Goal: Download file/media: Obtain a digital file from the website

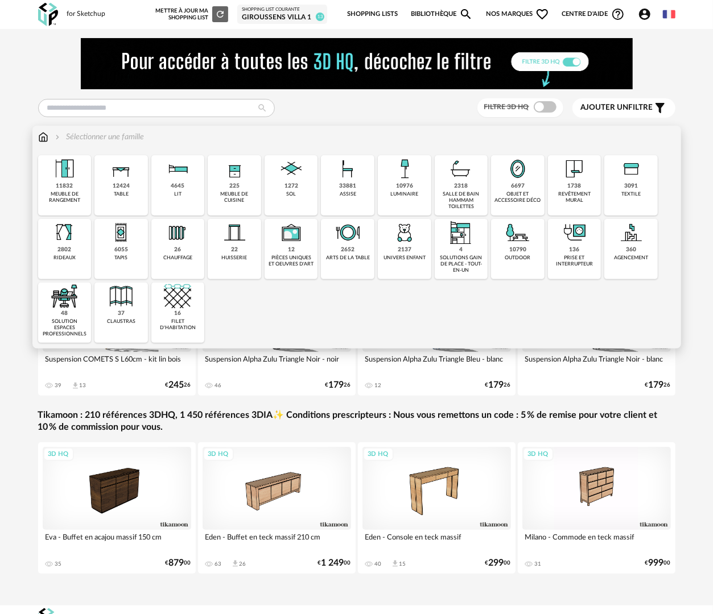
click at [510, 261] on div "10790 outdoor" at bounding box center [517, 249] width 53 height 60
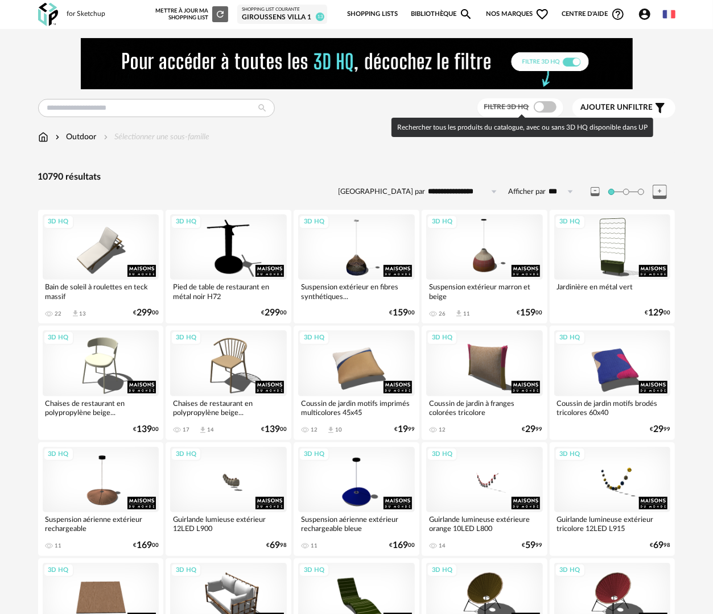
click at [538, 105] on span at bounding box center [545, 106] width 23 height 11
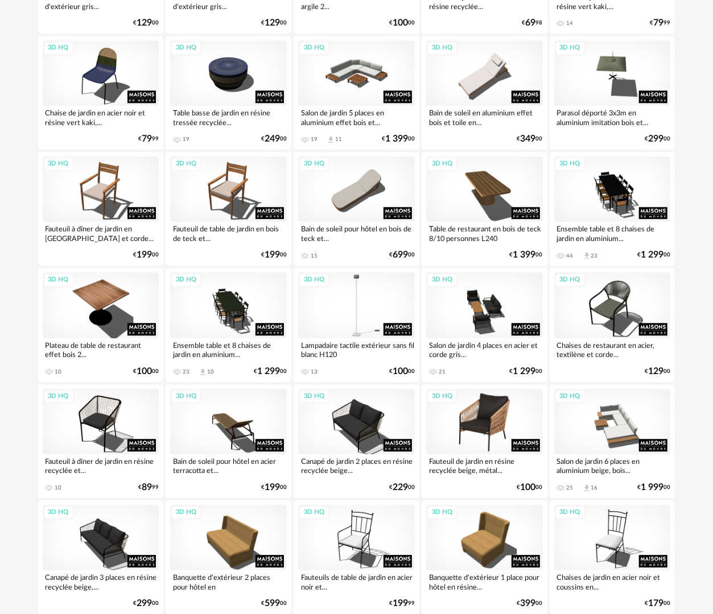
scroll to position [1415, 0]
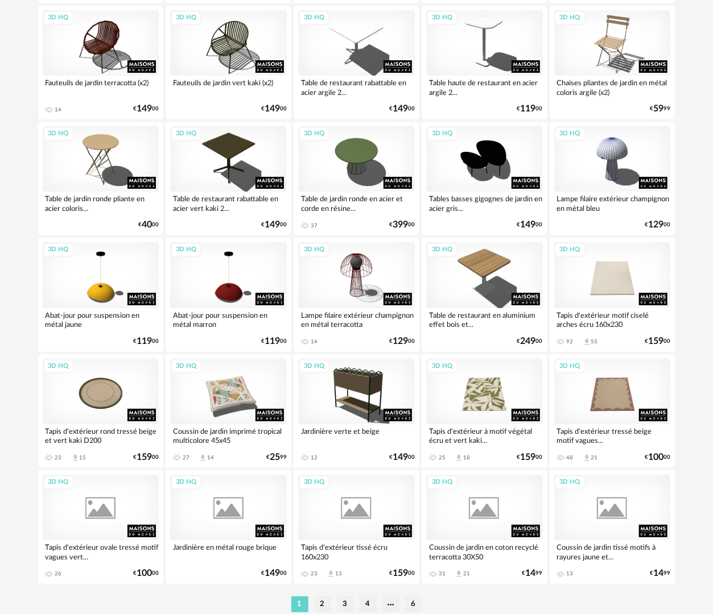
scroll to position [1990, 0]
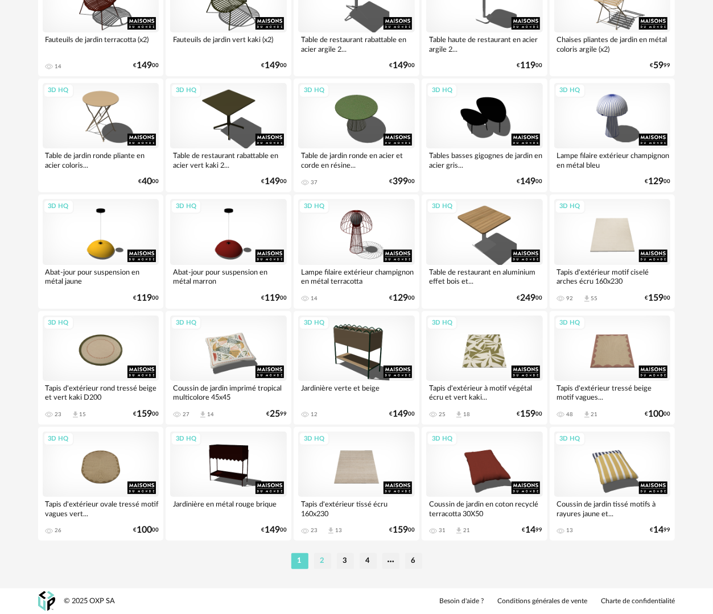
click at [323, 565] on li "2" at bounding box center [322, 561] width 17 height 16
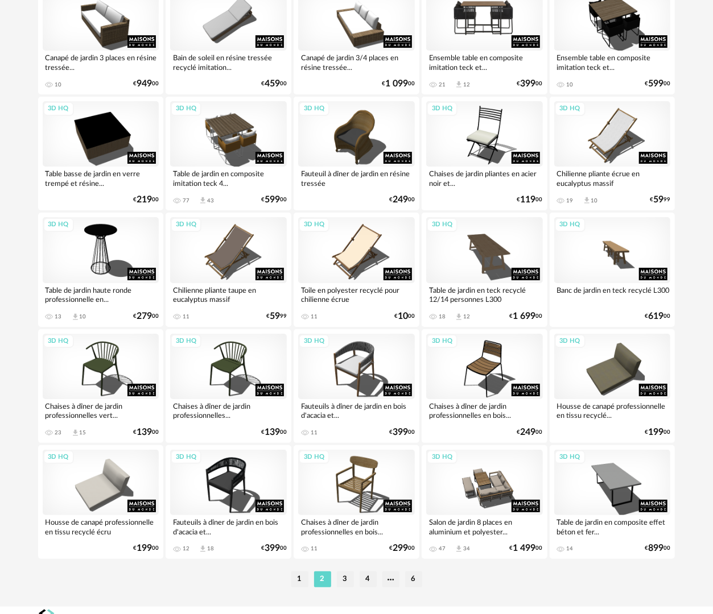
scroll to position [1990, 0]
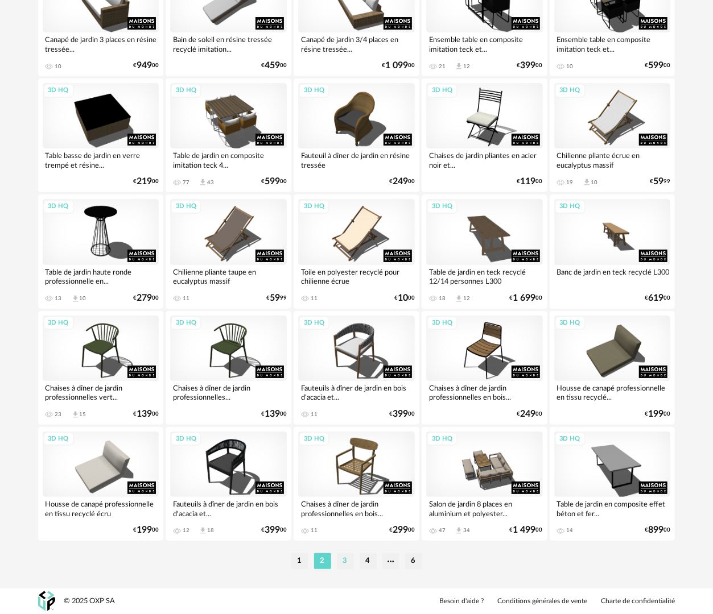
click at [344, 563] on li "3" at bounding box center [345, 561] width 17 height 16
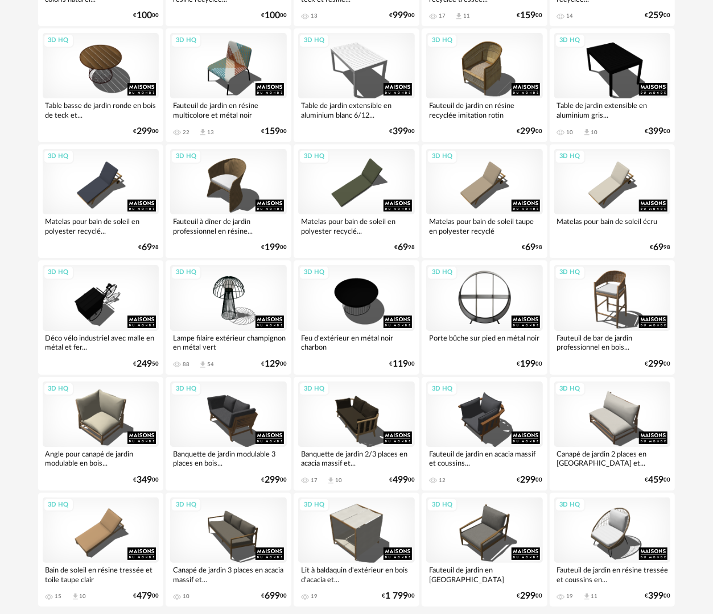
scroll to position [1990, 0]
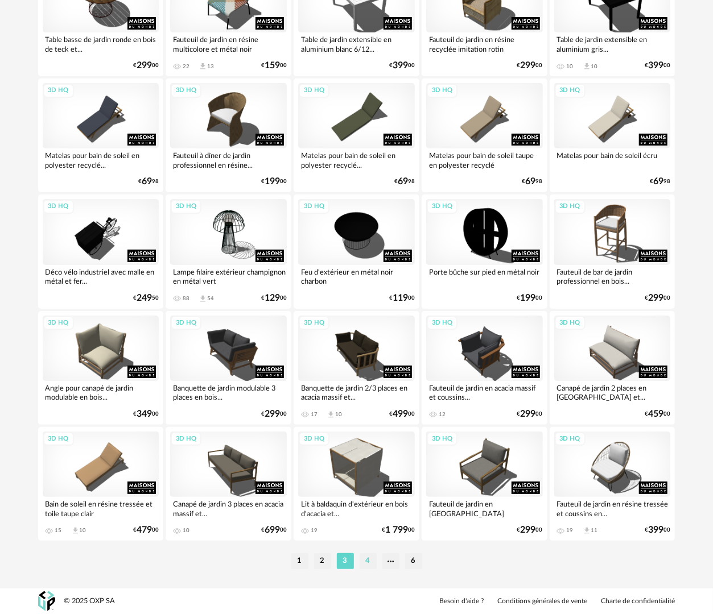
click at [363, 562] on li "4" at bounding box center [368, 561] width 17 height 16
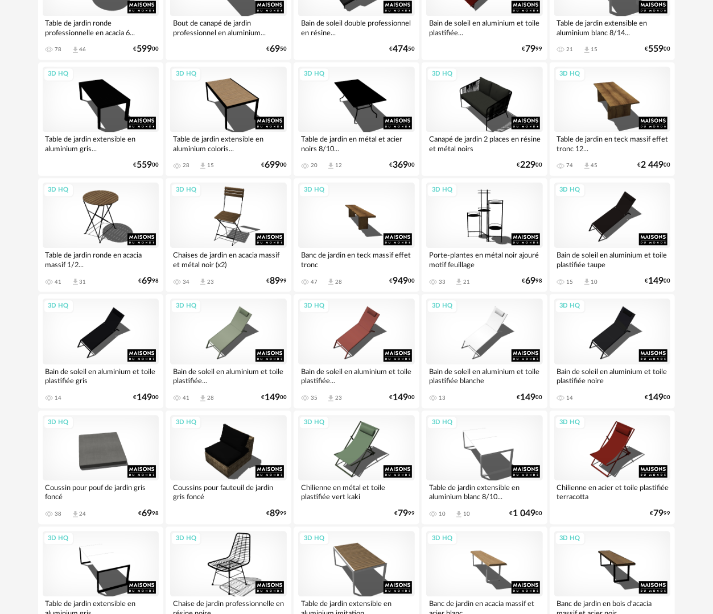
scroll to position [1195, 0]
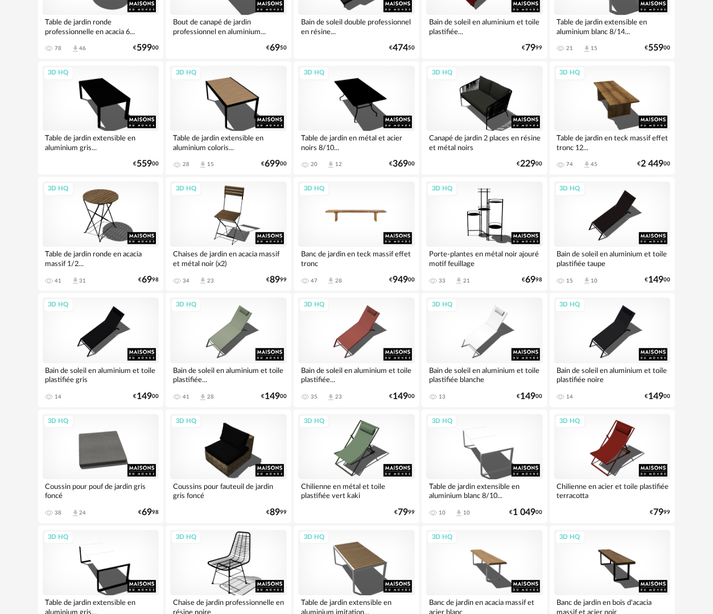
click at [347, 213] on div "3D HQ" at bounding box center [356, 213] width 117 height 65
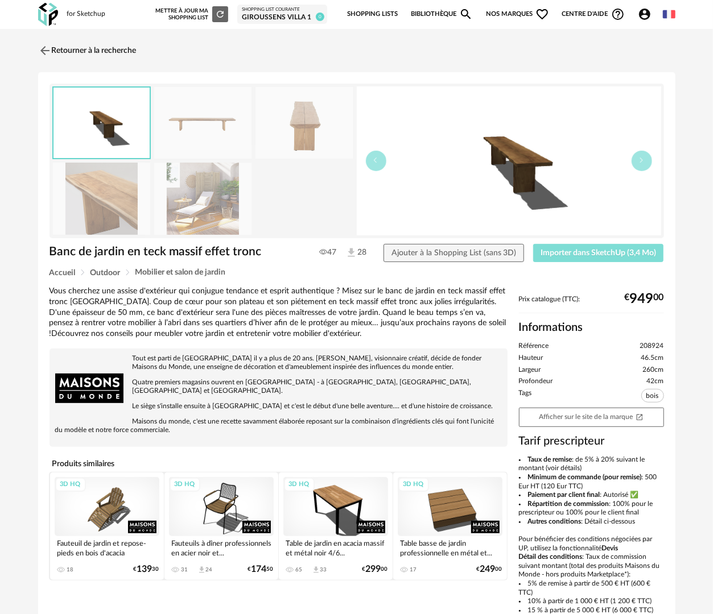
click at [600, 251] on span "Importer dans SketchUp (3,4 Mo)" at bounding box center [597, 253] width 115 height 8
click at [114, 53] on link "Retourner à la recherche" at bounding box center [84, 50] width 98 height 25
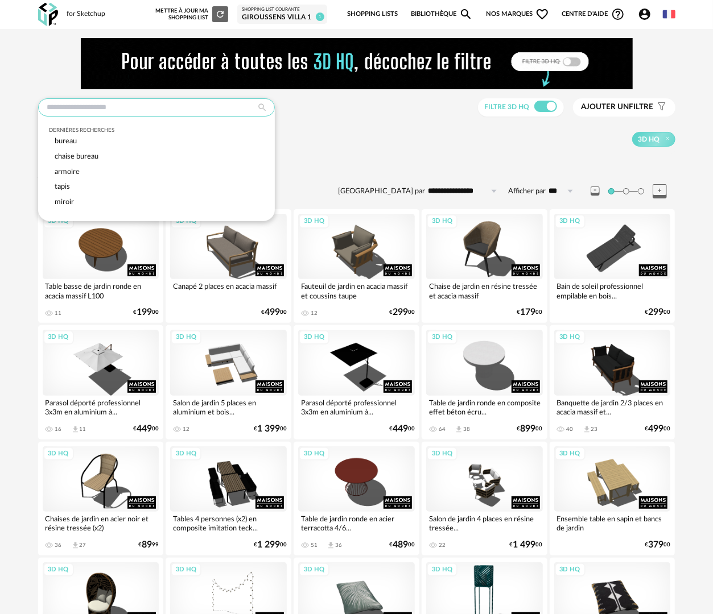
click at [203, 113] on input "text" at bounding box center [156, 107] width 237 height 18
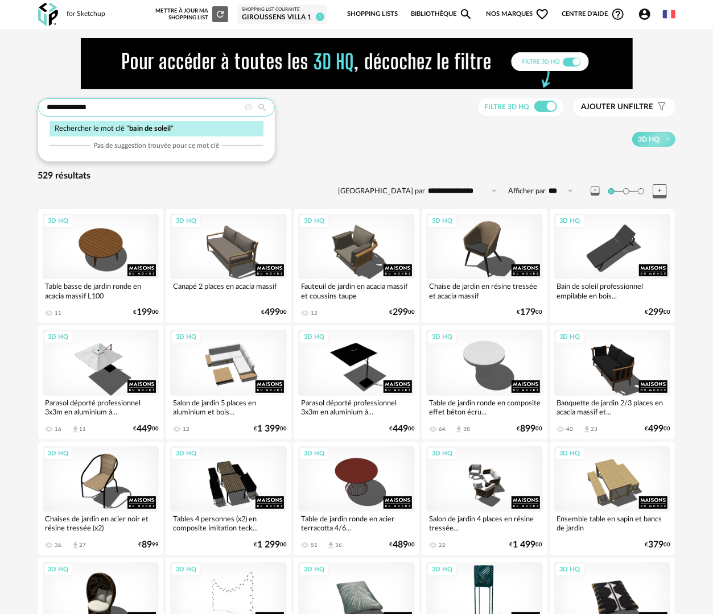
type input "**********"
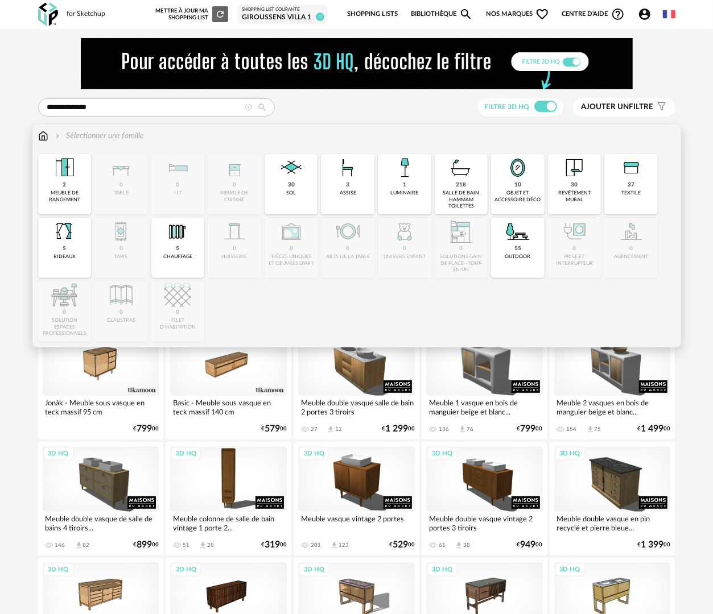
click at [519, 258] on div "outdoor" at bounding box center [518, 257] width 26 height 6
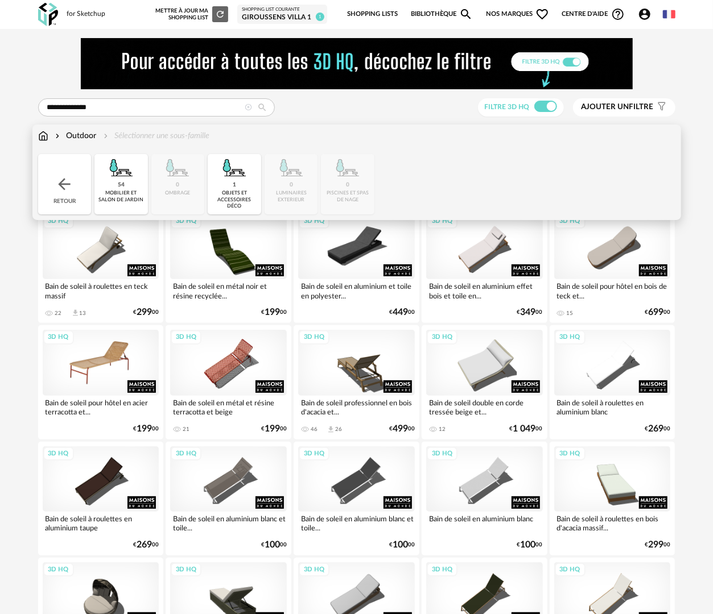
click at [88, 366] on div "3D HQ" at bounding box center [101, 362] width 117 height 65
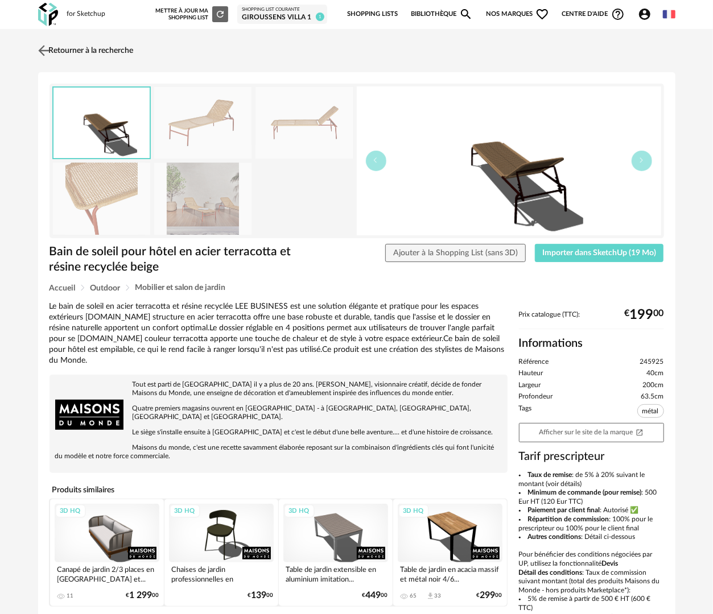
click at [40, 53] on img at bounding box center [43, 50] width 16 height 16
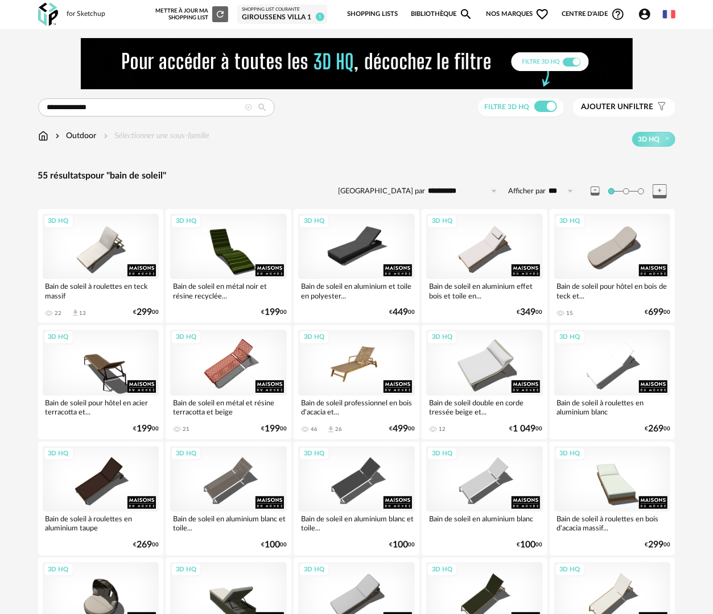
click at [365, 369] on div "3D HQ" at bounding box center [356, 362] width 117 height 65
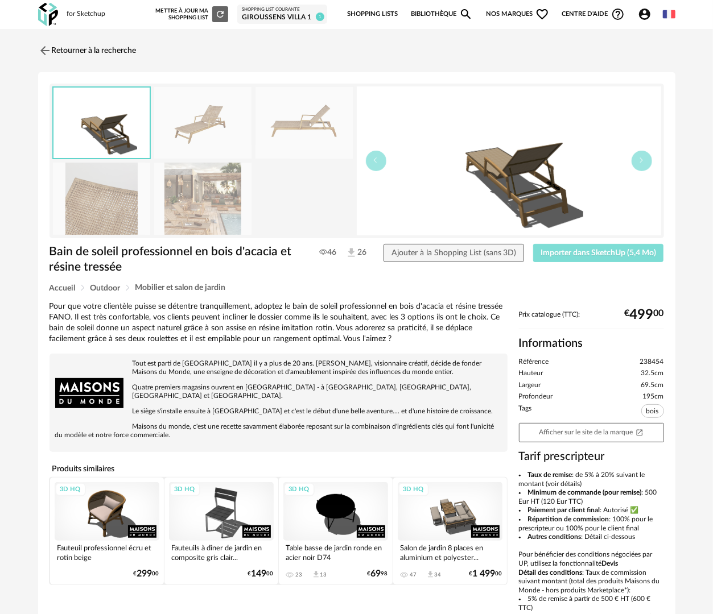
click at [601, 254] on span "Importer dans SketchUp (5,4 Mo)" at bounding box center [597, 253] width 115 height 8
